Goal: Task Accomplishment & Management: Use online tool/utility

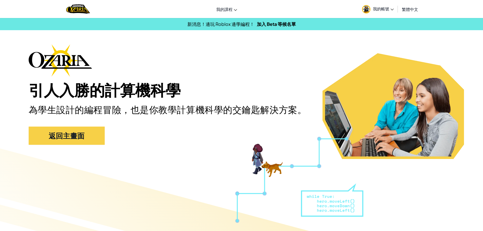
click at [382, 10] on span "我的帳號" at bounding box center [383, 8] width 21 height 5
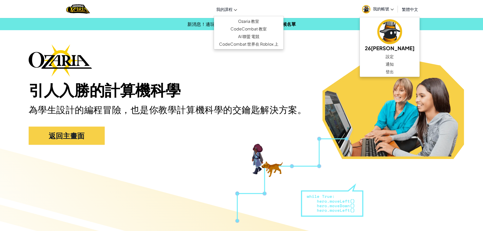
click at [225, 7] on span "我的課程" at bounding box center [224, 9] width 16 height 5
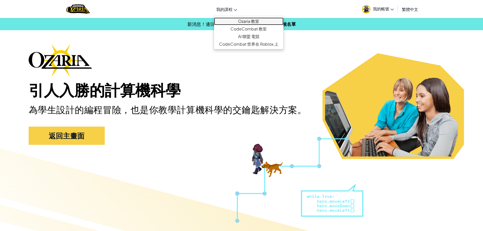
click at [238, 21] on link "Ozaria 教室" at bounding box center [248, 21] width 69 height 8
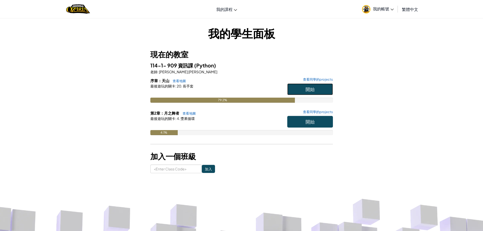
click at [314, 87] on span "開始" at bounding box center [310, 89] width 9 height 6
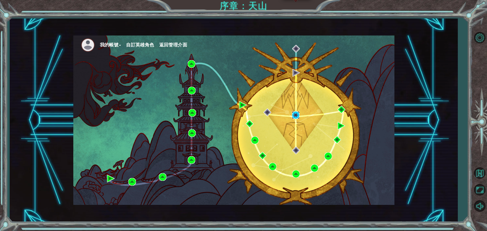
click at [294, 115] on img at bounding box center [296, 115] width 8 height 8
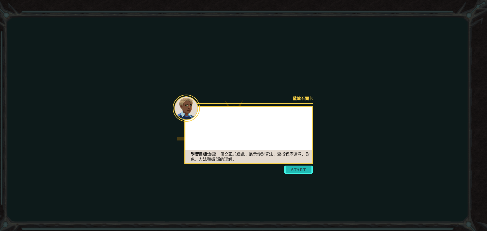
click at [300, 169] on button "Start" at bounding box center [298, 170] width 29 height 8
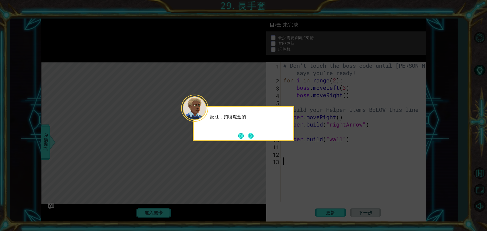
click at [252, 133] on button "Next" at bounding box center [251, 136] width 6 height 6
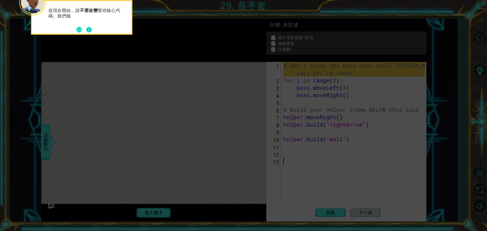
click at [90, 33] on button "Next" at bounding box center [89, 29] width 7 height 7
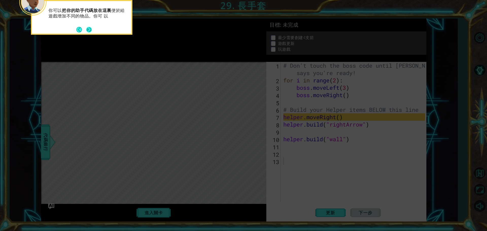
click at [87, 29] on button "Next" at bounding box center [89, 30] width 6 height 6
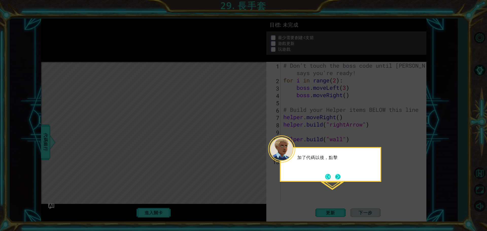
click at [337, 175] on button "Next" at bounding box center [338, 177] width 6 height 6
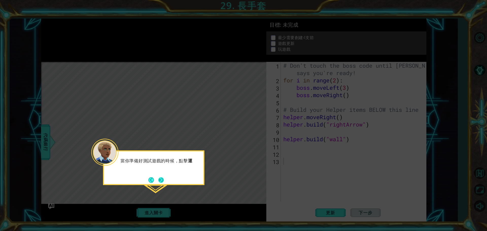
click at [163, 183] on button "Next" at bounding box center [161, 180] width 6 height 6
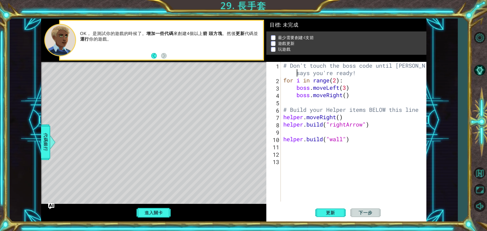
click at [293, 75] on div "# Don't touch the boss code until [PERSON_NAME] says you're ready! for i in ran…" at bounding box center [354, 143] width 145 height 162
type textarea "# Don't touch the boss code until [PERSON_NAME] says you're ready!"
click at [373, 180] on div "# Don't touch the boss code until [PERSON_NAME] says you're ready! for i in ran…" at bounding box center [354, 143] width 145 height 162
click at [332, 209] on button "更新" at bounding box center [330, 213] width 30 height 16
click at [154, 215] on button "進入關卡" at bounding box center [153, 213] width 36 height 10
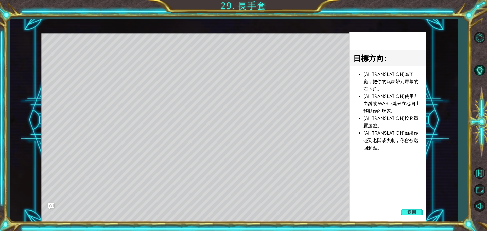
click at [403, 210] on button "返回" at bounding box center [412, 212] width 22 height 10
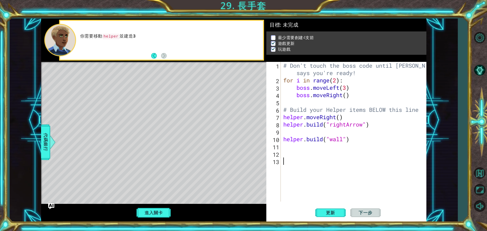
click at [245, 9] on div "1 ההההההההההההההההההההההההההההההההההההההההההההההההההההההההההההההההההההההההההההה…" at bounding box center [243, 115] width 487 height 231
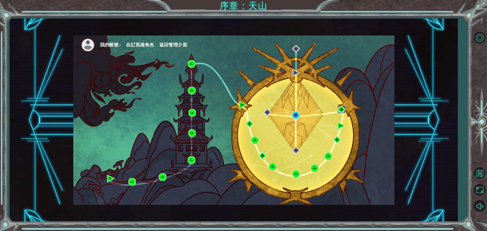
click at [343, 108] on img at bounding box center [342, 110] width 8 height 8
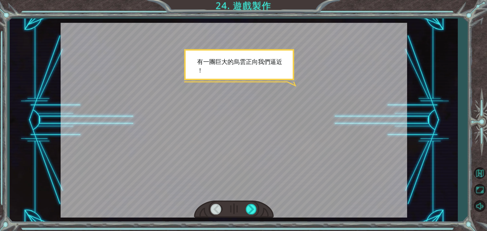
click at [245, 207] on div at bounding box center [234, 209] width 80 height 17
click at [249, 207] on div at bounding box center [251, 209] width 11 height 10
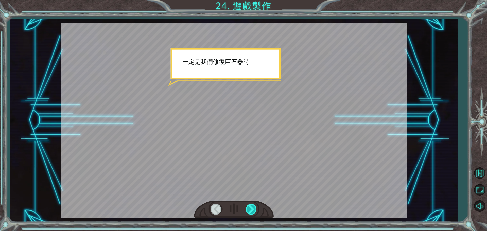
click at [249, 207] on div at bounding box center [251, 209] width 11 height 10
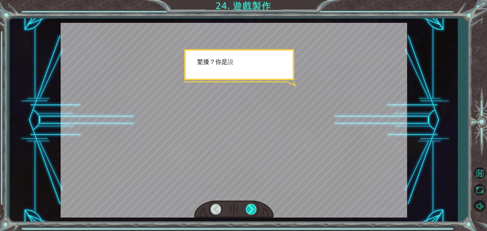
drag, startPoint x: 249, startPoint y: 207, endPoint x: 253, endPoint y: 209, distance: 5.0
click at [249, 207] on div at bounding box center [251, 209] width 11 height 10
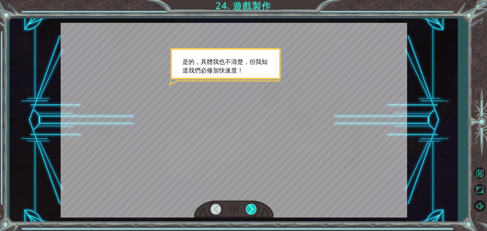
click at [253, 209] on div at bounding box center [251, 209] width 11 height 10
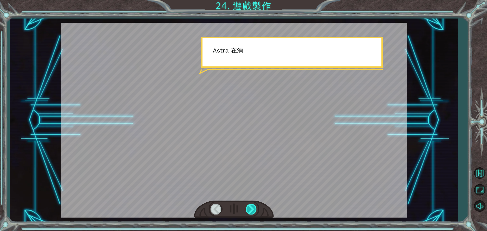
click at [253, 209] on div at bounding box center [251, 209] width 11 height 10
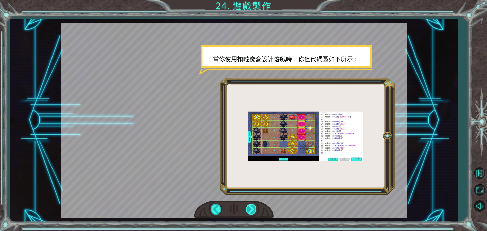
click at [253, 209] on div at bounding box center [251, 209] width 11 height 10
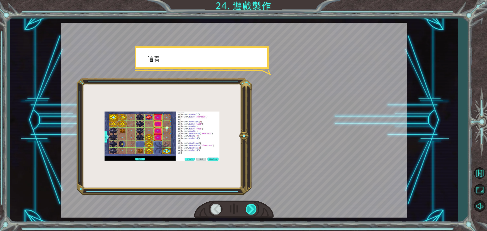
click at [253, 209] on div at bounding box center [251, 209] width 11 height 10
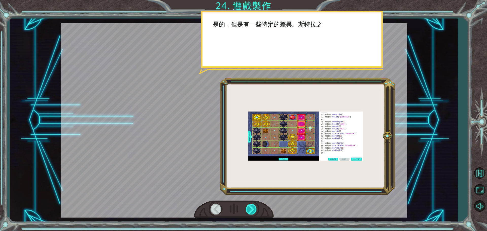
click at [253, 209] on div at bounding box center [251, 209] width 11 height 10
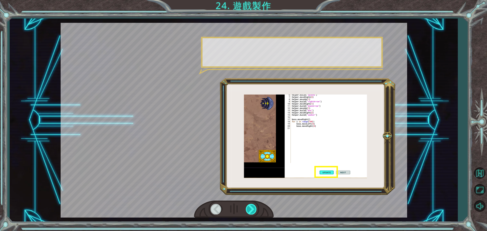
click at [253, 209] on div at bounding box center [251, 209] width 11 height 10
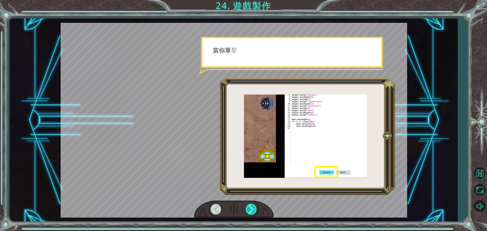
click at [253, 209] on div at bounding box center [251, 209] width 11 height 10
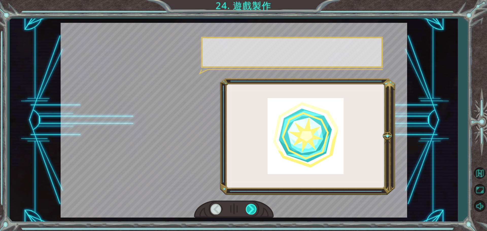
click at [253, 209] on div at bounding box center [251, 209] width 11 height 10
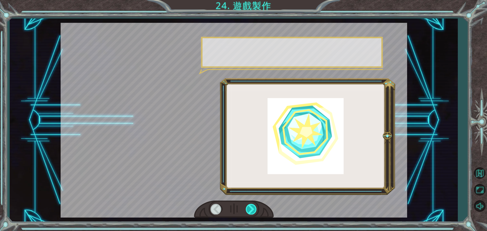
click at [253, 209] on div at bounding box center [251, 209] width 11 height 10
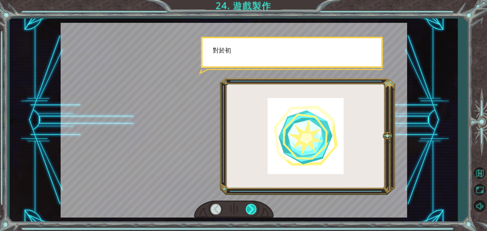
click at [253, 209] on div at bounding box center [251, 209] width 11 height 10
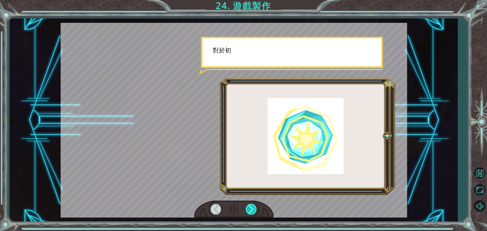
click at [253, 209] on div at bounding box center [251, 209] width 11 height 10
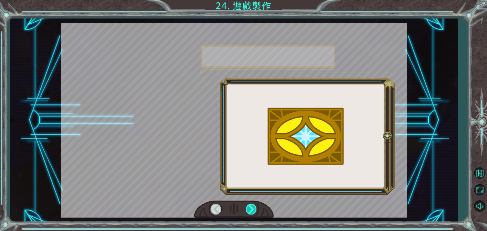
click at [253, 209] on div at bounding box center [251, 209] width 11 height 10
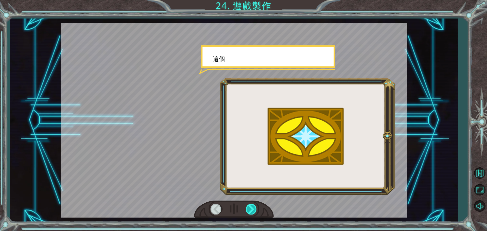
click at [253, 209] on div at bounding box center [251, 209] width 11 height 10
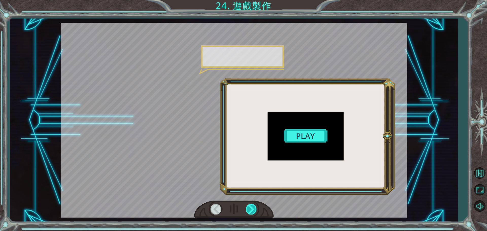
click at [253, 209] on div at bounding box center [251, 209] width 11 height 10
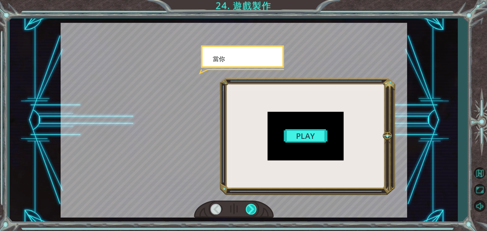
click at [253, 209] on div at bounding box center [251, 209] width 11 height 10
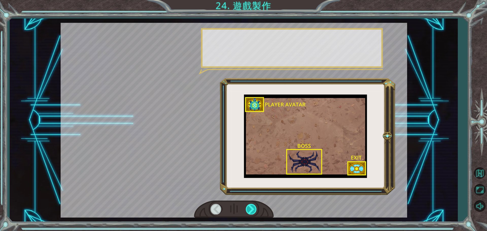
click at [253, 209] on div at bounding box center [251, 209] width 11 height 10
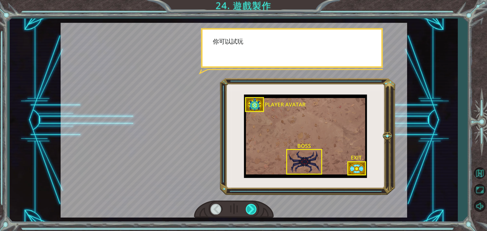
click at [253, 209] on div at bounding box center [251, 209] width 11 height 10
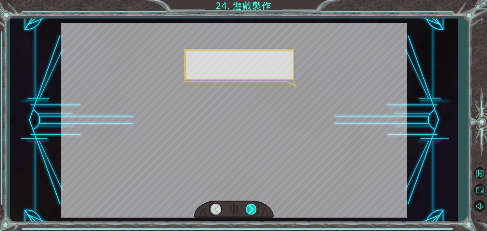
click at [253, 209] on div at bounding box center [251, 209] width 11 height 10
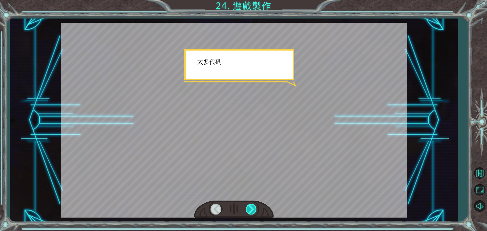
click at [253, 209] on div at bounding box center [251, 209] width 11 height 10
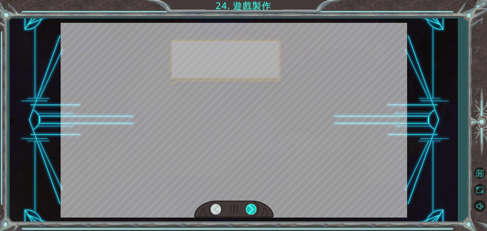
click at [253, 209] on div at bounding box center [251, 209] width 11 height 10
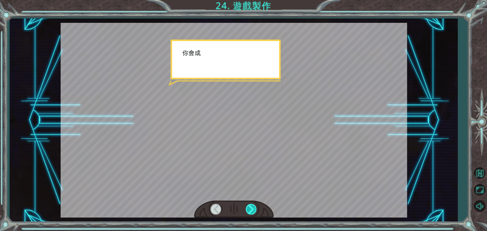
click at [253, 209] on div at bounding box center [251, 209] width 11 height 10
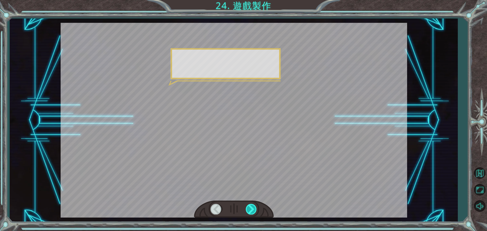
click at [253, 209] on div at bounding box center [251, 209] width 11 height 10
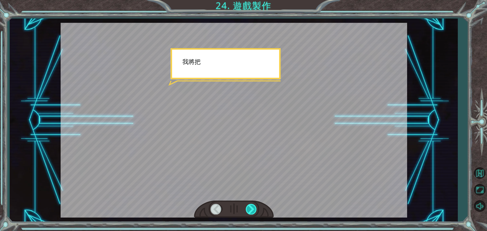
click at [253, 209] on div at bounding box center [251, 209] width 11 height 10
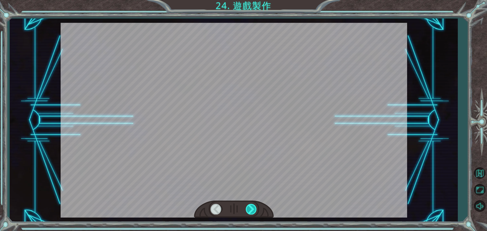
click at [253, 209] on div at bounding box center [251, 209] width 11 height 10
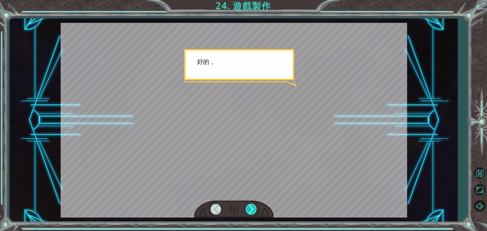
click at [254, 209] on div at bounding box center [251, 209] width 11 height 10
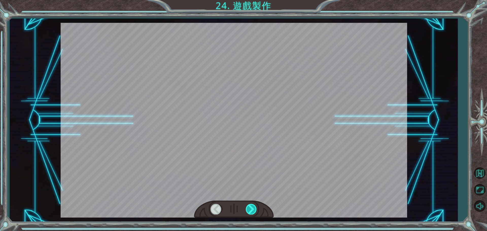
click at [254, 209] on div at bounding box center [251, 209] width 11 height 10
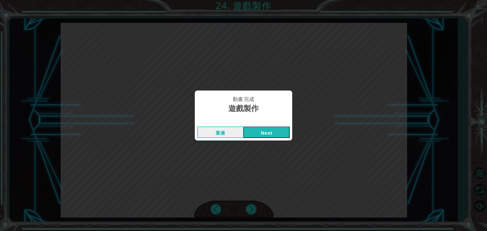
click at [261, 137] on button "Next" at bounding box center [266, 132] width 46 height 11
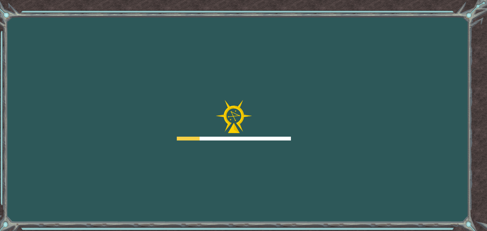
click at [275, 129] on div at bounding box center [234, 120] width 114 height 41
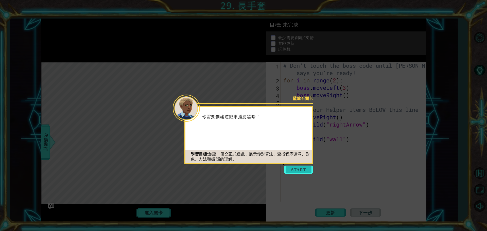
click at [302, 167] on button "Start" at bounding box center [298, 170] width 29 height 8
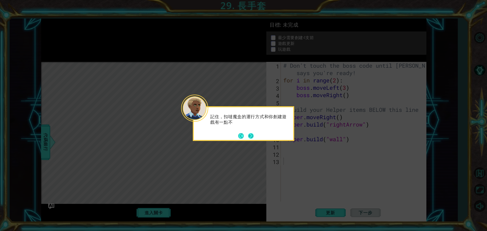
click at [252, 137] on button "Next" at bounding box center [251, 136] width 6 height 6
click at [252, 137] on icon at bounding box center [243, 115] width 487 height 231
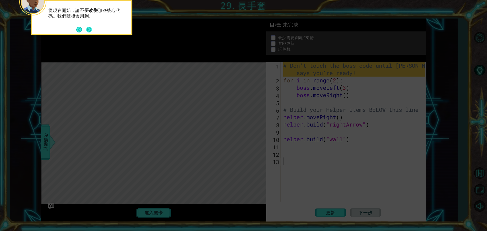
click at [91, 27] on button "Next" at bounding box center [89, 30] width 6 height 6
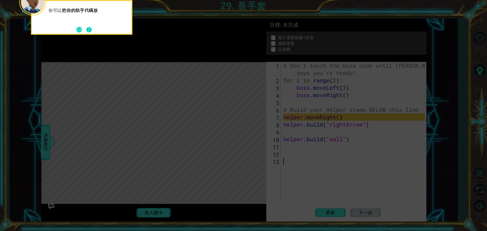
click at [91, 31] on button "Next" at bounding box center [89, 30] width 6 height 6
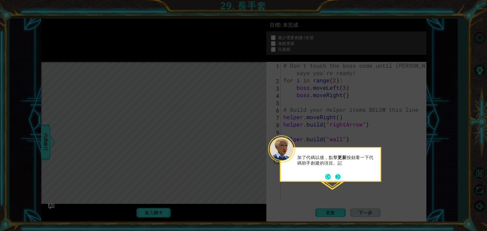
click at [338, 179] on button "Next" at bounding box center [338, 177] width 6 height 6
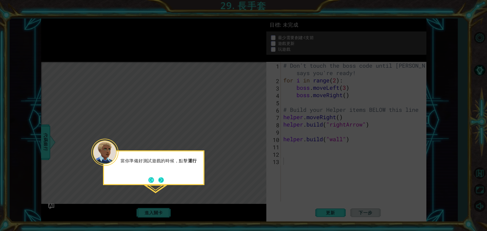
click at [162, 180] on button "Next" at bounding box center [161, 180] width 6 height 6
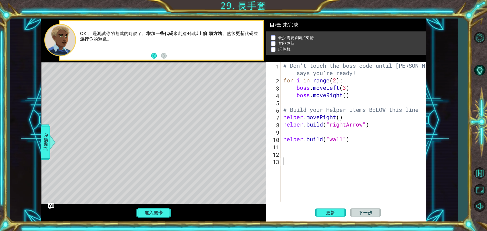
drag, startPoint x: 210, startPoint y: 227, endPoint x: 179, endPoint y: 225, distance: 31.6
click at [210, 228] on div "1 ההההההההההההההההההההההההההההההההההההההההההההההההההההההההההההההההההההההההההההה…" at bounding box center [243, 115] width 487 height 231
click at [159, 213] on button "進入關卡" at bounding box center [153, 213] width 36 height 10
type textarea "ㄋ"
type textarea "ㄇ"
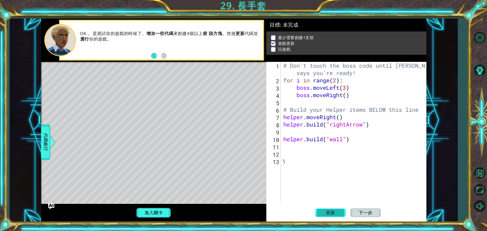
type textarea "ㄇ"
click at [313, 180] on div "# Don't touch the boss code until [PERSON_NAME] says you're ready! for i in ran…" at bounding box center [354, 143] width 145 height 162
drag, startPoint x: 130, startPoint y: 215, endPoint x: 137, endPoint y: 213, distance: 7.4
click at [133, 214] on div "進入關卡" at bounding box center [153, 213] width 225 height 18
click at [138, 212] on button "進入關卡" at bounding box center [153, 213] width 36 height 10
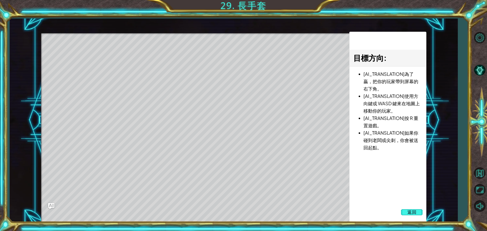
click at [48, 203] on button "Ask AI" at bounding box center [51, 206] width 6 height 6
click at [472, 114] on button "啟用螢幕閱讀模式" at bounding box center [479, 121] width 15 height 15
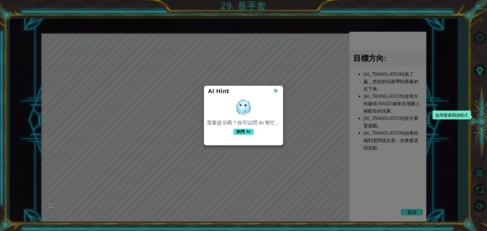
click at [472, 114] on button "啟用螢幕閱讀模式" at bounding box center [479, 121] width 15 height 15
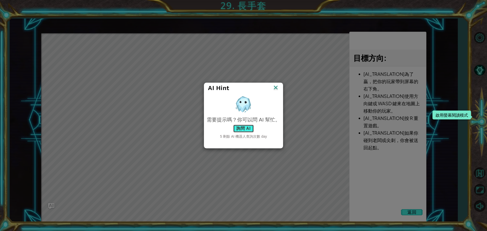
click button "詢問 AI" at bounding box center [243, 129] width 21 height 8
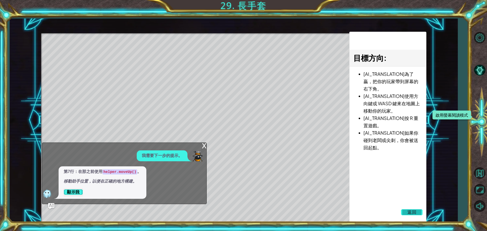
click at [413, 215] on span "返回" at bounding box center [411, 212] width 9 height 5
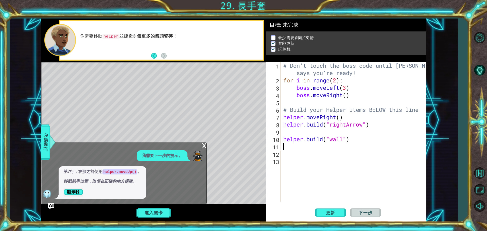
drag, startPoint x: 320, startPoint y: 149, endPoint x: 285, endPoint y: 159, distance: 35.5
click at [285, 159] on div "# Don't touch the boss code until [PERSON_NAME] says you're ready! for i in ran…" at bounding box center [354, 143] width 145 height 162
click at [71, 191] on button "顯示我" at bounding box center [73, 192] width 19 height 8
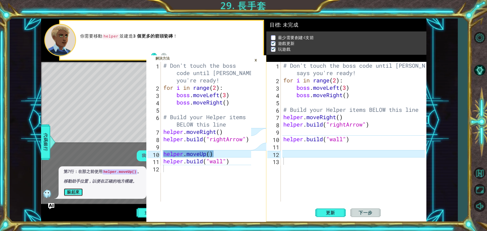
click at [72, 191] on button "躲起來" at bounding box center [73, 192] width 19 height 8
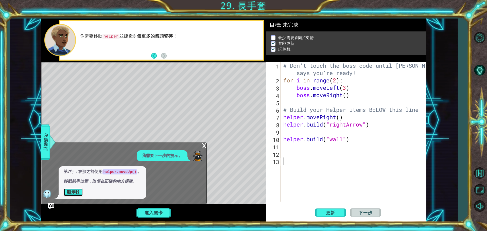
click at [72, 191] on button "顯示我" at bounding box center [73, 192] width 19 height 8
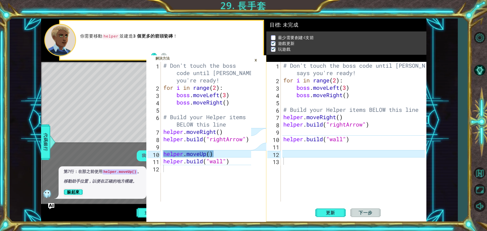
click at [309, 145] on div "# Don't touch the boss code until [PERSON_NAME] says you're ready! for i in ran…" at bounding box center [354, 143] width 145 height 162
type textarea "ㄕ"
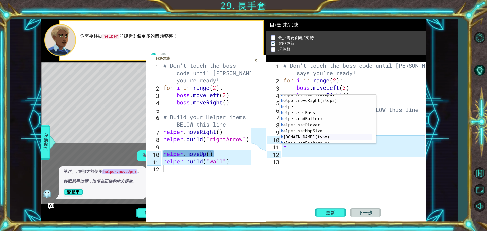
scroll to position [37, 0]
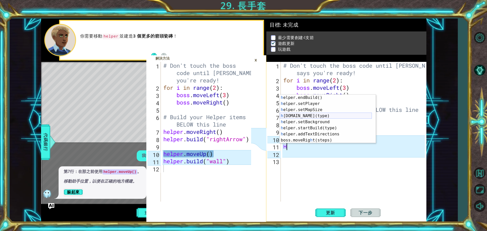
click at [338, 114] on div "h elper.endBuild() 按 Enter h elper.setPlayer 按 Enter h elper.setMapSize 按 Enter…" at bounding box center [326, 125] width 92 height 61
type textarea "[DOMAIN_NAME]("wall")"
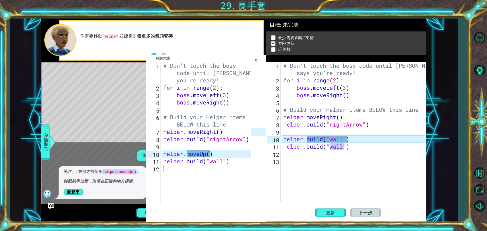
click at [332, 186] on div "# Don't touch the boss code until [PERSON_NAME] says you're ready! for i in ran…" at bounding box center [354, 143] width 145 height 162
drag, startPoint x: 351, startPoint y: 140, endPoint x: 251, endPoint y: 138, distance: 99.9
click at [251, 138] on div "1 2 3 4 5 6 7 8 9 10 11 12 # Don't touch the boss code until [PERSON_NAME] says…" at bounding box center [233, 120] width 385 height 203
click at [355, 139] on div "# Don't touch the boss code until [PERSON_NAME] says you're ready! for i in ran…" at bounding box center [353, 132] width 143 height 140
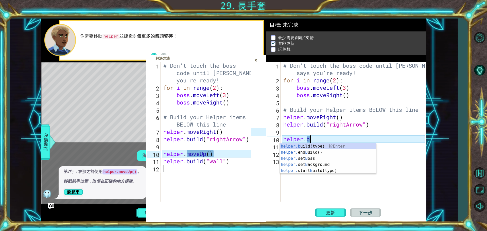
type textarea "helper."
click at [322, 148] on div "helper. moveUp(steps) 按 Enter helper. moveDown(steps) 按 Enter helper. moveLeft(…" at bounding box center [326, 173] width 92 height 61
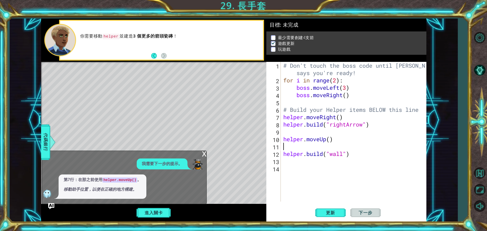
click at [203, 153] on div "x" at bounding box center [204, 153] width 5 height 5
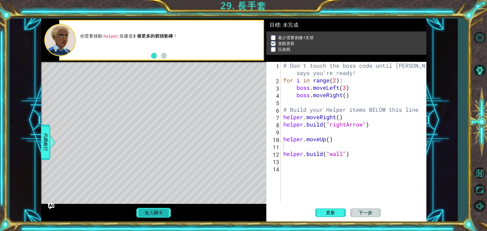
click at [143, 214] on button "進入關卡" at bounding box center [153, 213] width 36 height 10
click at [336, 209] on button "更新" at bounding box center [330, 213] width 30 height 16
click at [310, 193] on div "# Don't touch the boss code until [PERSON_NAME] says you're ready! for i in ran…" at bounding box center [354, 143] width 145 height 162
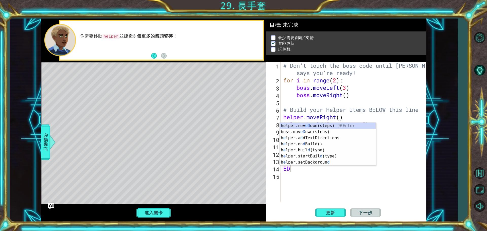
type textarea "E"
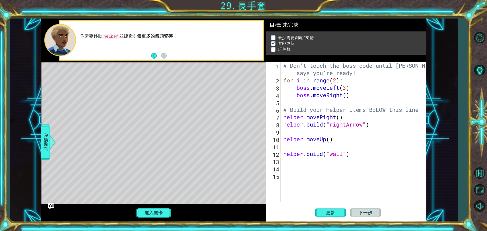
click at [343, 156] on div "# Don't touch the boss code until [PERSON_NAME] says you're ready! for i in ran…" at bounding box center [354, 143] width 145 height 162
click at [365, 147] on div "" wall" 按 Enter " rightArrow" 按 Enter" at bounding box center [371, 150] width 96 height 24
click at [331, 219] on button "更新" at bounding box center [330, 213] width 30 height 16
click at [334, 215] on span "更新" at bounding box center [330, 212] width 19 height 5
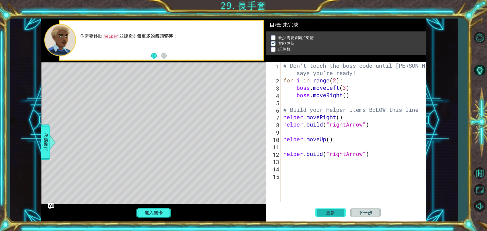
type textarea "[DOMAIN_NAME]("rightArrowD")"
click at [312, 170] on div "# Don't touch the boss code until [PERSON_NAME] says you're ready! for i in ran…" at bounding box center [354, 143] width 145 height 162
click at [308, 166] on div "# Don't touch the boss code until [PERSON_NAME] says you're ready! for i in ran…" at bounding box center [354, 143] width 145 height 162
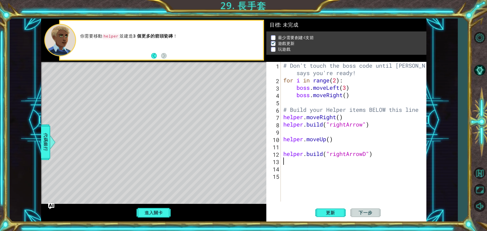
click at [300, 161] on div "# Don't touch the boss code until [PERSON_NAME] says you're ready! for i in ran…" at bounding box center [354, 143] width 145 height 162
type textarea "M"
type textarea "ㄩ"
type textarea "M"
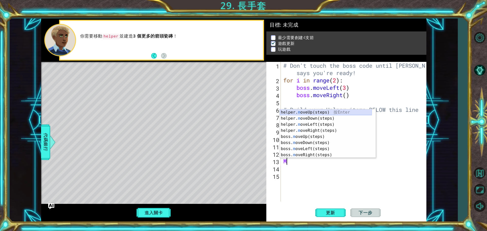
click at [335, 110] on div "helper. m oveUp(steps) 按 Enter helper. m oveDown(steps) 按 Enter helper. m oveLe…" at bounding box center [326, 139] width 92 height 61
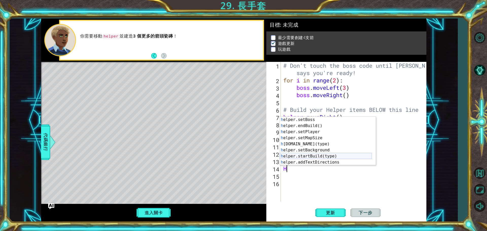
scroll to position [37, 0]
click at [340, 140] on div "h elper.endBuild() 按 Enter h elper.setPlayer 按 Enter h elper.setMapSize 按 Enter…" at bounding box center [326, 147] width 92 height 61
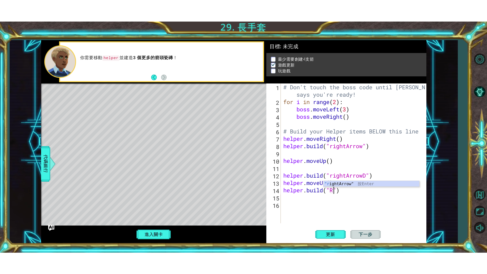
scroll to position [0, 2]
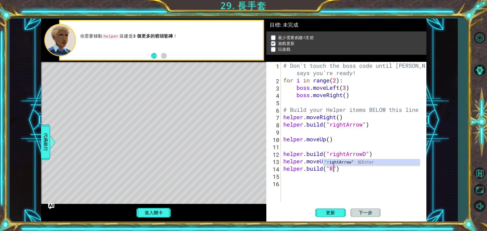
click at [357, 166] on div "# Don't touch the boss code until [PERSON_NAME] says you're ready! for i in ran…" at bounding box center [354, 143] width 145 height 162
click at [335, 171] on div "# Don't touch the boss code until [PERSON_NAME] says you're ready! for i in ran…" at bounding box center [354, 143] width 145 height 162
click at [326, 209] on button "更新" at bounding box center [330, 213] width 30 height 16
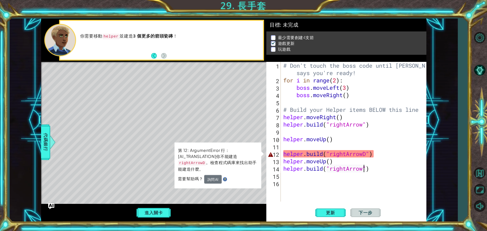
click at [365, 152] on div "# Don't touch the boss code until [PERSON_NAME] says you're ready! for i in ran…" at bounding box center [354, 143] width 145 height 162
click at [367, 155] on div "# Don't touch the boss code until [PERSON_NAME] says you're ready! for i in ran…" at bounding box center [354, 143] width 145 height 162
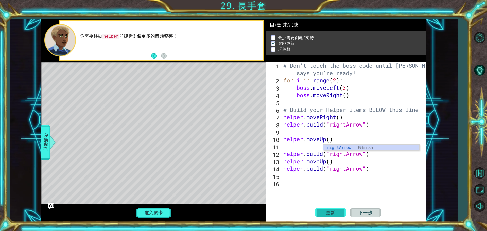
click at [332, 205] on button "更新" at bounding box center [330, 213] width 30 height 16
click at [333, 212] on span "更新" at bounding box center [330, 212] width 19 height 5
click at [331, 212] on span "更新" at bounding box center [330, 212] width 19 height 5
click at [328, 212] on span "更新" at bounding box center [330, 212] width 19 height 5
click at [327, 213] on span "更新" at bounding box center [330, 212] width 19 height 5
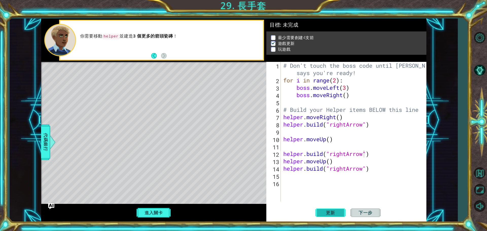
drag, startPoint x: 327, startPoint y: 213, endPoint x: 332, endPoint y: 213, distance: 5.1
click at [330, 213] on span "更新" at bounding box center [330, 212] width 19 height 5
click at [161, 217] on button "進入關卡" at bounding box center [153, 213] width 36 height 10
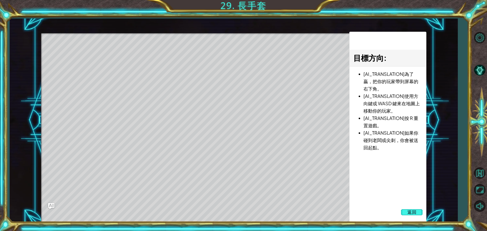
click at [420, 210] on button "返回" at bounding box center [412, 212] width 22 height 10
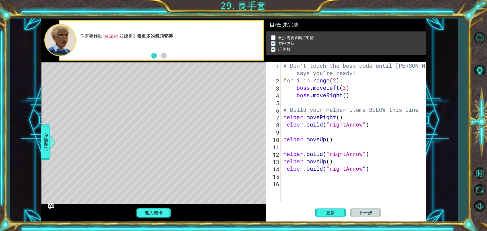
click at [155, 56] on button "Back" at bounding box center [156, 56] width 10 height 6
click at [156, 56] on div "你需要移動 helper 並建造 3 個更多的箭頭瓷磚 ！" at bounding box center [153, 40] width 225 height 43
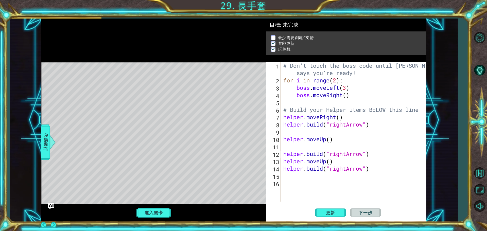
click at [156, 56] on div at bounding box center [153, 40] width 225 height 43
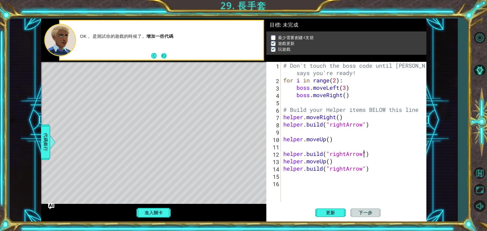
click at [167, 57] on button "Next" at bounding box center [164, 56] width 6 height 6
click at [167, 57] on div "OK， 是測試你的遊戲的時候了。 增加一些代碼" at bounding box center [153, 40] width 225 height 43
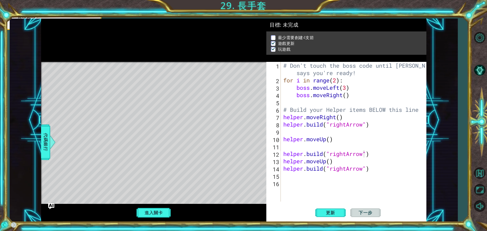
click at [100, 29] on div "你需要移動 helper 並建造 3 個更多的箭頭瓷磚 ！" at bounding box center [50, 15] width 99 height 28
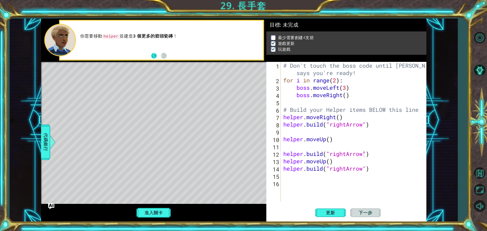
click at [154, 56] on button "Back" at bounding box center [156, 56] width 10 height 6
click at [154, 56] on div "你需要移動 helper 並建造 3 個更多的箭頭瓷磚 ！" at bounding box center [153, 40] width 225 height 43
drag, startPoint x: 154, startPoint y: 56, endPoint x: 333, endPoint y: 212, distance: 237.1
click at [174, 56] on div "你需要移動 helper 並建造 3 個更多的箭頭瓷磚 ！" at bounding box center [153, 40] width 225 height 43
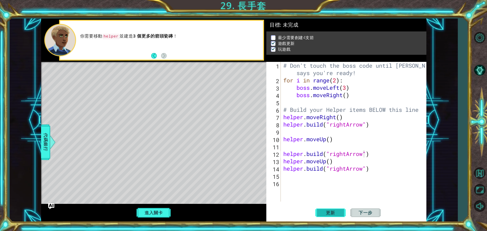
click at [328, 217] on button "更新" at bounding box center [330, 213] width 30 height 16
click at [333, 212] on span "更新" at bounding box center [330, 212] width 19 height 5
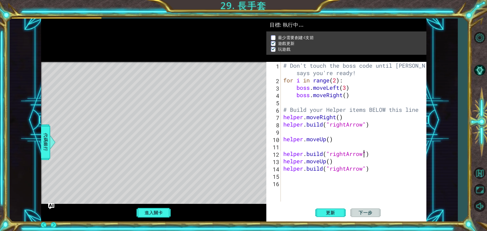
click at [248, 5] on div "1 2 3 4 5 6 7 8 9 10 11 12 # Don't touch the boss code until [PERSON_NAME] says…" at bounding box center [243, 115] width 487 height 231
drag, startPoint x: 481, startPoint y: 187, endPoint x: 481, endPoint y: 218, distance: 30.7
click at [481, 187] on button "最大化瀏覽器" at bounding box center [479, 190] width 15 height 15
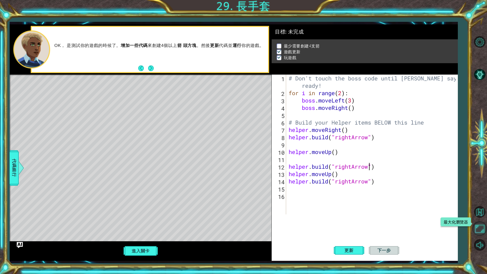
click at [483, 231] on button "最大化瀏覽器" at bounding box center [479, 228] width 15 height 15
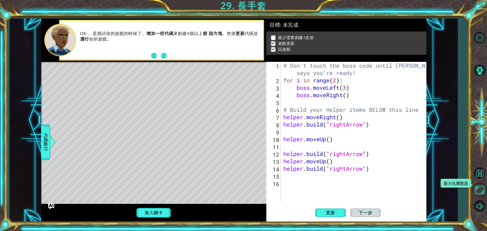
click at [482, 192] on button "最大化瀏覽器" at bounding box center [479, 190] width 15 height 15
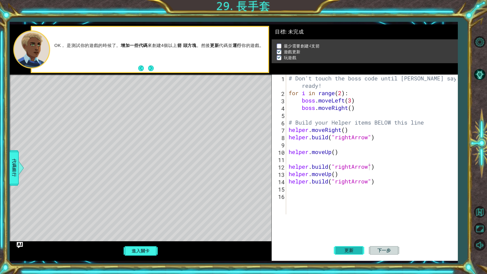
click at [345, 231] on button "更新" at bounding box center [349, 250] width 30 height 19
click at [137, 231] on button "進入關卡" at bounding box center [140, 251] width 36 height 10
click at [387, 221] on div "[DOMAIN_NAME]("rightArrow") 1 2 3 4 5 6 7 8 9 10 11 12 13 14 15 16 # Don't touc…" at bounding box center [365, 168] width 186 height 186
click at [138, 231] on button "進入關卡" at bounding box center [140, 251] width 36 height 10
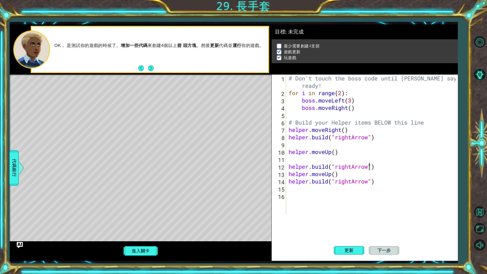
click at [11, 157] on span "代碼銀行" at bounding box center [14, 167] width 8 height 31
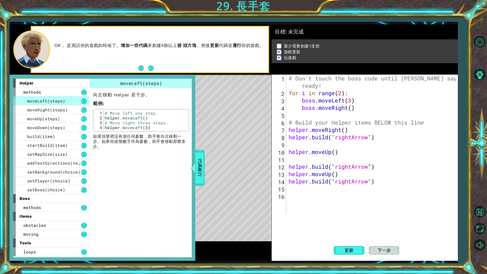
drag, startPoint x: 44, startPoint y: 152, endPoint x: 115, endPoint y: 133, distance: 73.1
click at [62, 147] on div "moveLeft(steps) moveRight(steps) moveUp(steps) moveDown(steps) build(item) star…" at bounding box center [51, 145] width 76 height 98
click at [115, 133] on div "向左移動 Helper 若干步。 範例 : 1 2 3 4 # Move left one step. helper . moveLeft ( ) # Mov…" at bounding box center [141, 118] width 103 height 61
click at [223, 181] on div "helper methods moveLeft(steps) moveRight(steps) moveUp(steps) moveDown(steps) b…" at bounding box center [234, 142] width 448 height 236
drag, startPoint x: 181, startPoint y: 156, endPoint x: 69, endPoint y: 162, distance: 112.5
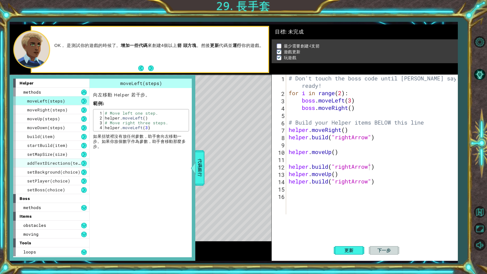
click at [125, 186] on div "helper methods moveLeft(steps) moveRight(steps) moveUp(steps) moveDown(steps) b…" at bounding box center [234, 142] width 448 height 236
click at [65, 159] on div "addTextDirections(text)" at bounding box center [51, 163] width 76 height 9
click at [66, 167] on div "addTextDirections(text)" at bounding box center [51, 163] width 76 height 9
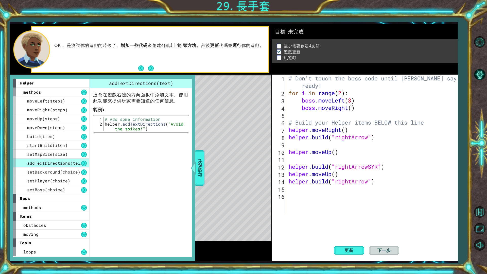
click at [67, 161] on div "addTextDirections(text)" at bounding box center [51, 163] width 76 height 9
click at [467, 95] on div "1 2 3 4 5 6 7 8 9 10 11 12 # Don't touch the boss code until [PERSON_NAME] says…" at bounding box center [243, 137] width 487 height 274
drag, startPoint x: 383, startPoint y: 182, endPoint x: 341, endPoint y: 190, distance: 42.6
click at [383, 183] on div "# Don't touch the boss code until [PERSON_NAME] says you're ready! for i in ran…" at bounding box center [373, 156] width 171 height 162
click at [419, 141] on div "# Don't touch the boss code until [PERSON_NAME] says you're ready! for i in ran…" at bounding box center [373, 156] width 171 height 162
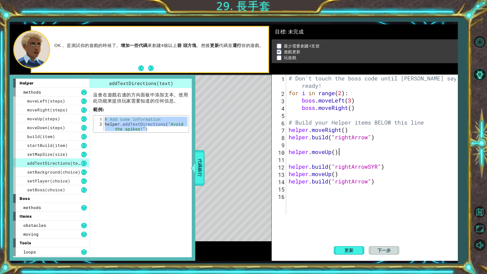
scroll to position [0, 0]
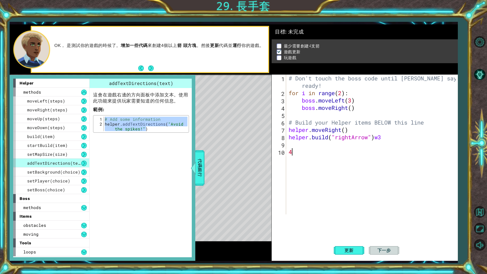
click at [341, 190] on div "# Don't touch the boss code until [PERSON_NAME] says you're ready! for i in ran…" at bounding box center [373, 156] width 171 height 162
click at [339, 179] on div "# Don't touch the boss code until [PERSON_NAME] says you're ready! for i in ran…" at bounding box center [373, 156] width 171 height 162
click at [314, 100] on div "# Don't touch the boss code until [PERSON_NAME] says you're ready! for i in ran…" at bounding box center [373, 156] width 171 height 162
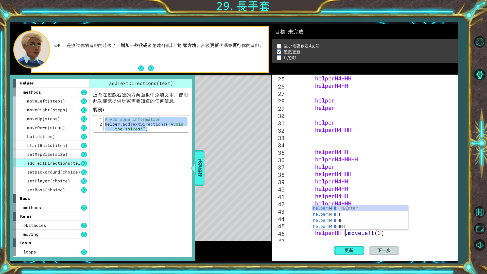
type textarea "helperHHHHTEA.moveLeft(3)"
drag, startPoint x: 148, startPoint y: 88, endPoint x: 148, endPoint y: 80, distance: 8.4
click at [148, 80] on div "addTextDirections(text) 這會在遊戲右邊的方向面板中添加文本。使用此功能來提供玩家需要知道的任何信息。 範例 : # Add some …" at bounding box center [141, 106] width 103 height 54
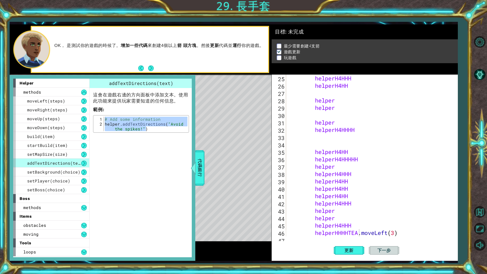
click at [143, 62] on div "OK， 是測試你的遊戲的時候了。 增加一些代碼 來創建4個以上 箭 頭方塊 。然後 更新 代碼並 運行 你的遊戲。" at bounding box center [150, 49] width 236 height 45
click at [143, 63] on div "OK， 是測試你的遊戲的時候了。 增加一些代碼 來創建4個以上 箭 頭方塊 。然後 更新 代碼並 運行 你的遊戲。" at bounding box center [150, 49] width 236 height 45
click at [142, 71] on button "Back" at bounding box center [143, 68] width 10 height 6
click at [211, 60] on div "OK， 是測試你的遊戲的時候了。 增加一些代碼 來創建4個以上 箭 頭方塊 。然後 更新 代碼並 運行 你的遊戲。" at bounding box center [141, 49] width 262 height 50
click at [342, 231] on div "helperHHHHTEA.moveLeft(3) 25 26 27 28 29 30 31 32 33 34 35 36 37 38 39 40 41 42…" at bounding box center [365, 168] width 186 height 186
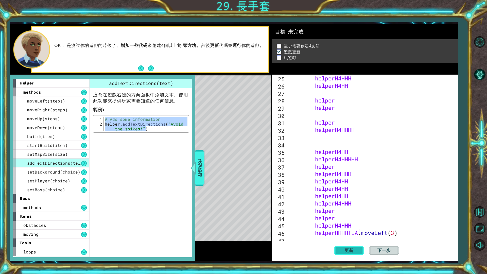
click at [342, 231] on button "更新" at bounding box center [349, 250] width 30 height 19
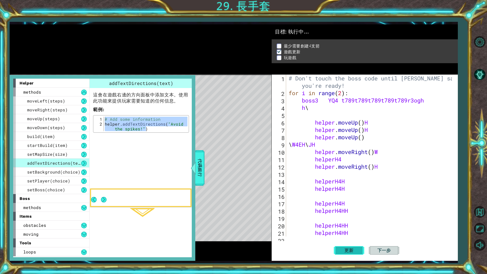
click at [339, 231] on span "更新" at bounding box center [348, 250] width 19 height 5
click at [202, 167] on div "helper methods moveLeft(steps) moveRight(steps) moveUp(steps) moveDown(steps) b…" at bounding box center [234, 142] width 448 height 236
click at [197, 168] on span "代碼銀行" at bounding box center [200, 167] width 8 height 31
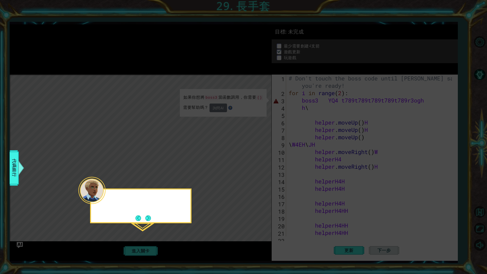
click at [152, 215] on div at bounding box center [140, 205] width 101 height 35
click at [153, 215] on div "當你準備好測試遊戲的時候" at bounding box center [140, 205] width 101 height 35
click at [150, 215] on button "Next" at bounding box center [148, 218] width 6 height 6
click at [148, 214] on icon at bounding box center [243, 137] width 487 height 274
click at [147, 215] on icon at bounding box center [243, 137] width 487 height 274
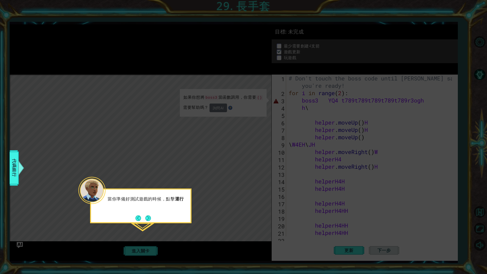
click at [147, 215] on icon at bounding box center [243, 137] width 487 height 274
click at [146, 216] on icon at bounding box center [243, 137] width 487 height 274
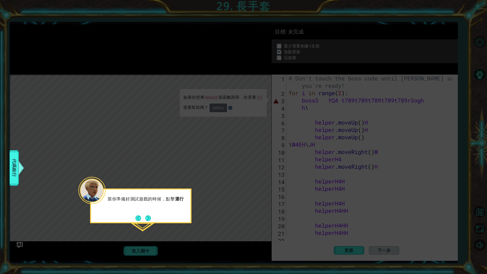
click at [145, 218] on icon at bounding box center [243, 137] width 487 height 274
click at [146, 218] on icon at bounding box center [243, 137] width 487 height 274
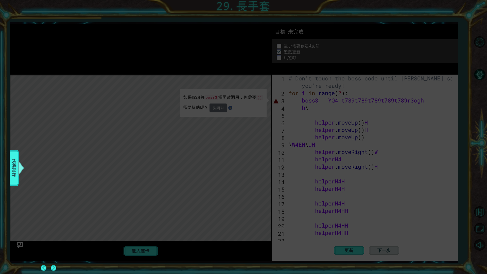
click at [148, 219] on icon at bounding box center [243, 137] width 487 height 274
click at [150, 219] on icon at bounding box center [243, 137] width 487 height 274
drag, startPoint x: 142, startPoint y: 206, endPoint x: 150, endPoint y: 181, distance: 26.9
click at [139, 202] on icon at bounding box center [243, 137] width 487 height 274
click at [133, 187] on icon at bounding box center [243, 137] width 487 height 274
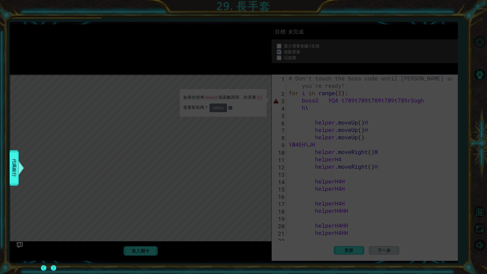
click at [212, 165] on icon at bounding box center [243, 137] width 487 height 274
drag, startPoint x: 220, startPoint y: 164, endPoint x: 24, endPoint y: 154, distance: 196.5
click at [217, 162] on icon at bounding box center [243, 137] width 487 height 274
click at [90, 159] on icon at bounding box center [243, 137] width 487 height 274
click at [251, 85] on icon at bounding box center [243, 137] width 487 height 274
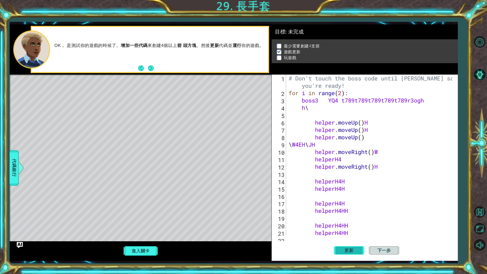
click at [353, 231] on span "更新" at bounding box center [348, 250] width 19 height 5
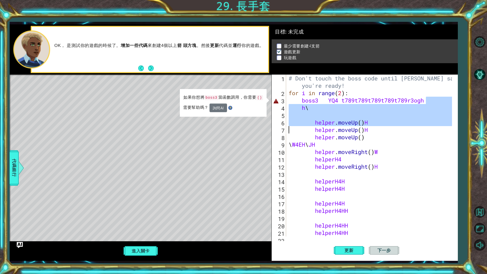
click at [153, 132] on div "1 2 3 4 5 6 7 8 9 10 11 12 # Don't touch the boss code until [PERSON_NAME] says…" at bounding box center [234, 142] width 448 height 236
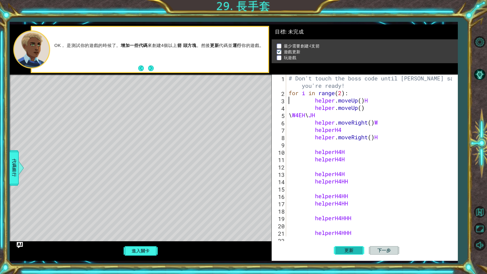
type textarea "for i in range helper.moveUp()H"
click at [354, 231] on button "更新" at bounding box center [349, 250] width 30 height 19
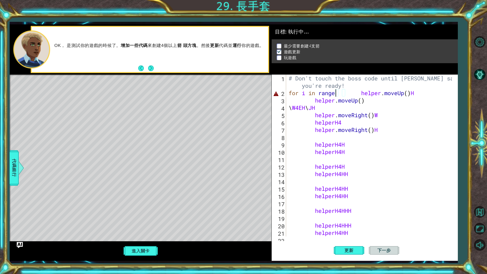
drag, startPoint x: 354, startPoint y: 244, endPoint x: 388, endPoint y: 187, distance: 66.4
click at [353, 231] on button "更新" at bounding box center [349, 250] width 30 height 19
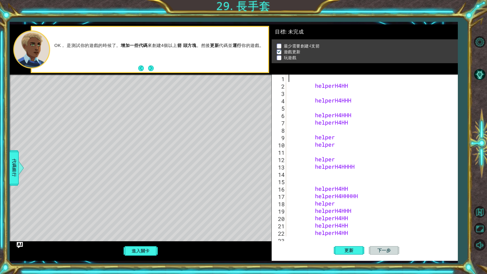
drag, startPoint x: 360, startPoint y: 186, endPoint x: 355, endPoint y: 108, distance: 78.8
click at [355, 108] on div "helperH4HH helperH4HHH helperH4HHH helperH4HH helper helper helper helperH4HHHH…" at bounding box center [371, 163] width 167 height 177
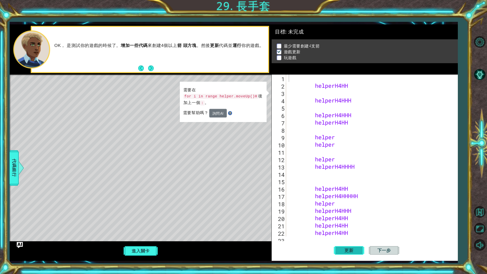
click at [352, 231] on button "更新" at bounding box center [349, 250] width 30 height 19
drag, startPoint x: 306, startPoint y: 55, endPoint x: 408, endPoint y: 253, distance: 222.2
click at [255, 0] on div "1 2 3 4 5 6 7 8 9 10 11 12 # Don't touch the boss code until [PERSON_NAME] says…" at bounding box center [243, 137] width 487 height 274
